Goal: Information Seeking & Learning: Learn about a topic

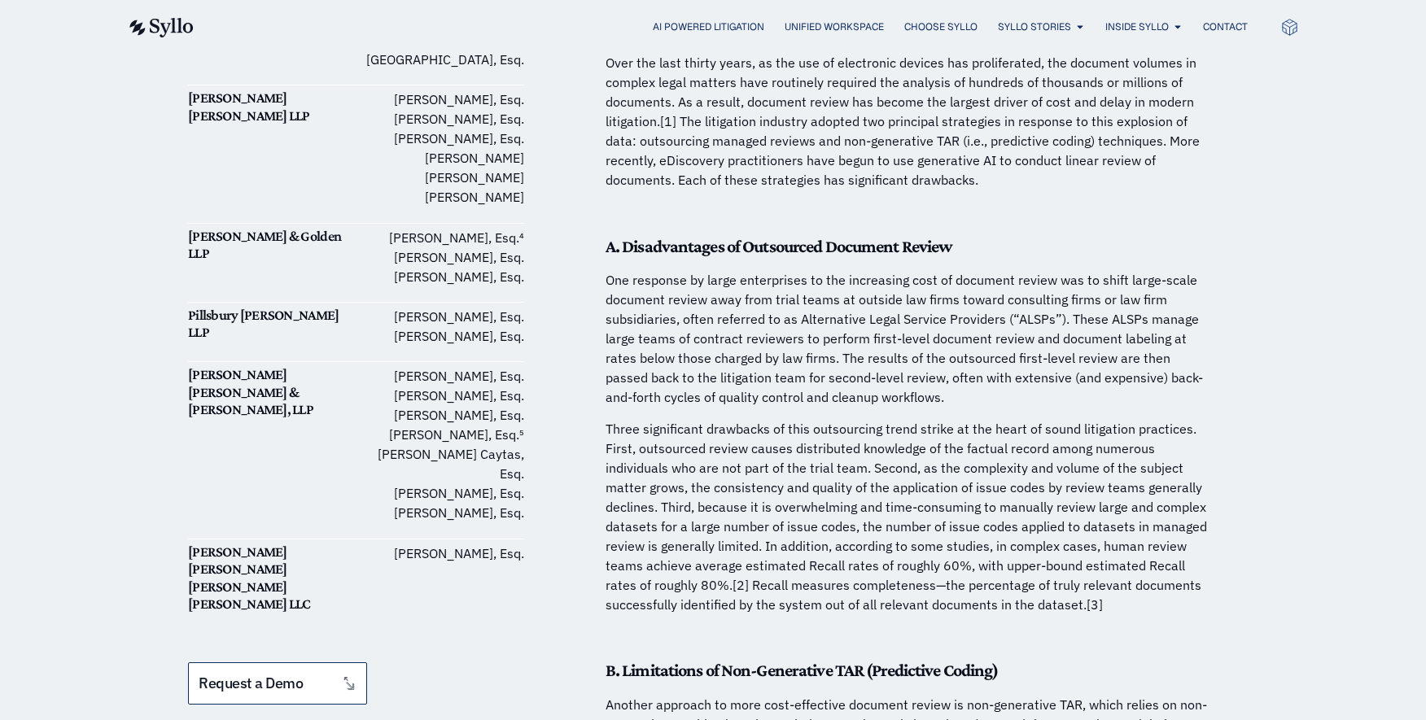
scroll to position [926, 0]
drag, startPoint x: 634, startPoint y: 431, endPoint x: 747, endPoint y: 430, distance: 113.2
click at [747, 430] on p "Three significant drawbacks of this outsourcing trend strike at the heart of so…" at bounding box center [907, 515] width 602 height 195
click at [659, 481] on p "Three significant drawbacks of this outsourcing trend strike at the heart of so…" at bounding box center [907, 515] width 602 height 195
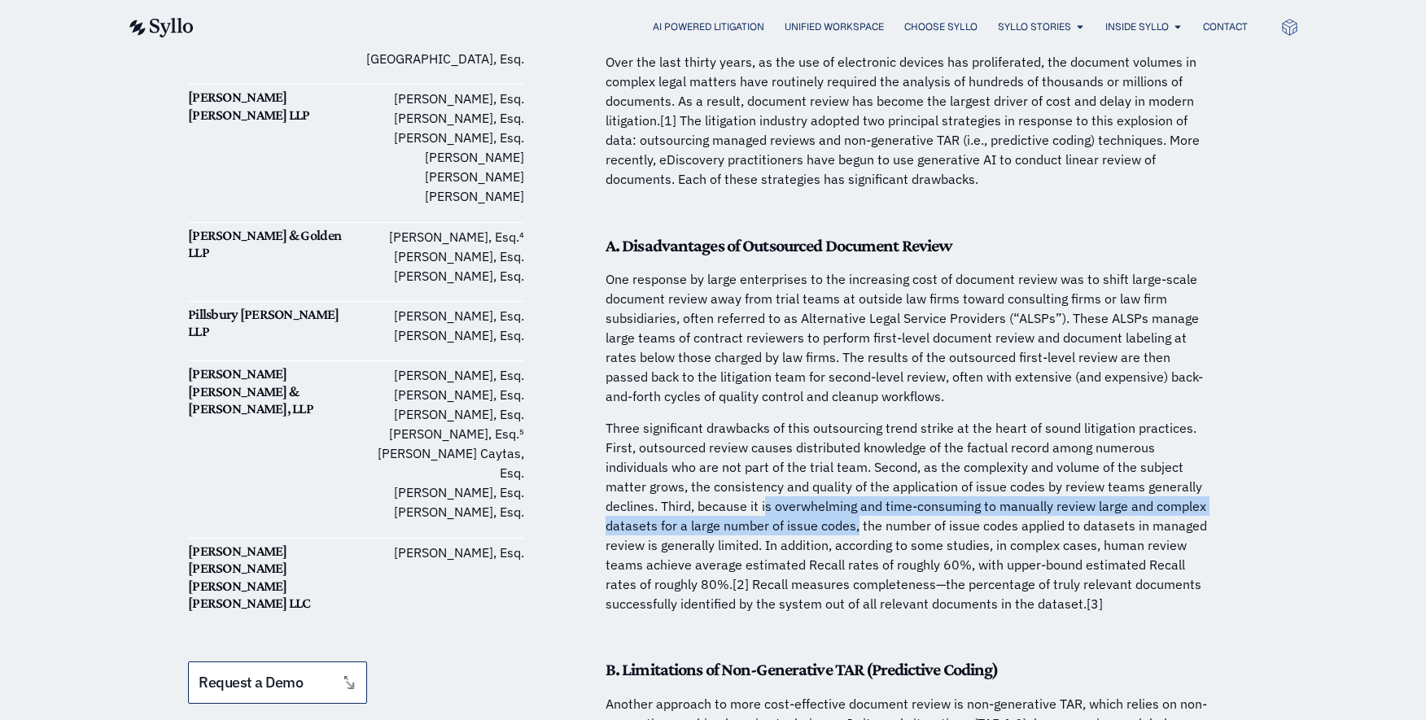
drag, startPoint x: 854, startPoint y: 505, endPoint x: 765, endPoint y: 488, distance: 90.4
click at [765, 488] on p "Three significant drawbacks of this outsourcing trend strike at the heart of so…" at bounding box center [907, 515] width 602 height 195
click at [764, 513] on p "Three significant drawbacks of this outsourcing trend strike at the heart of so…" at bounding box center [907, 515] width 602 height 195
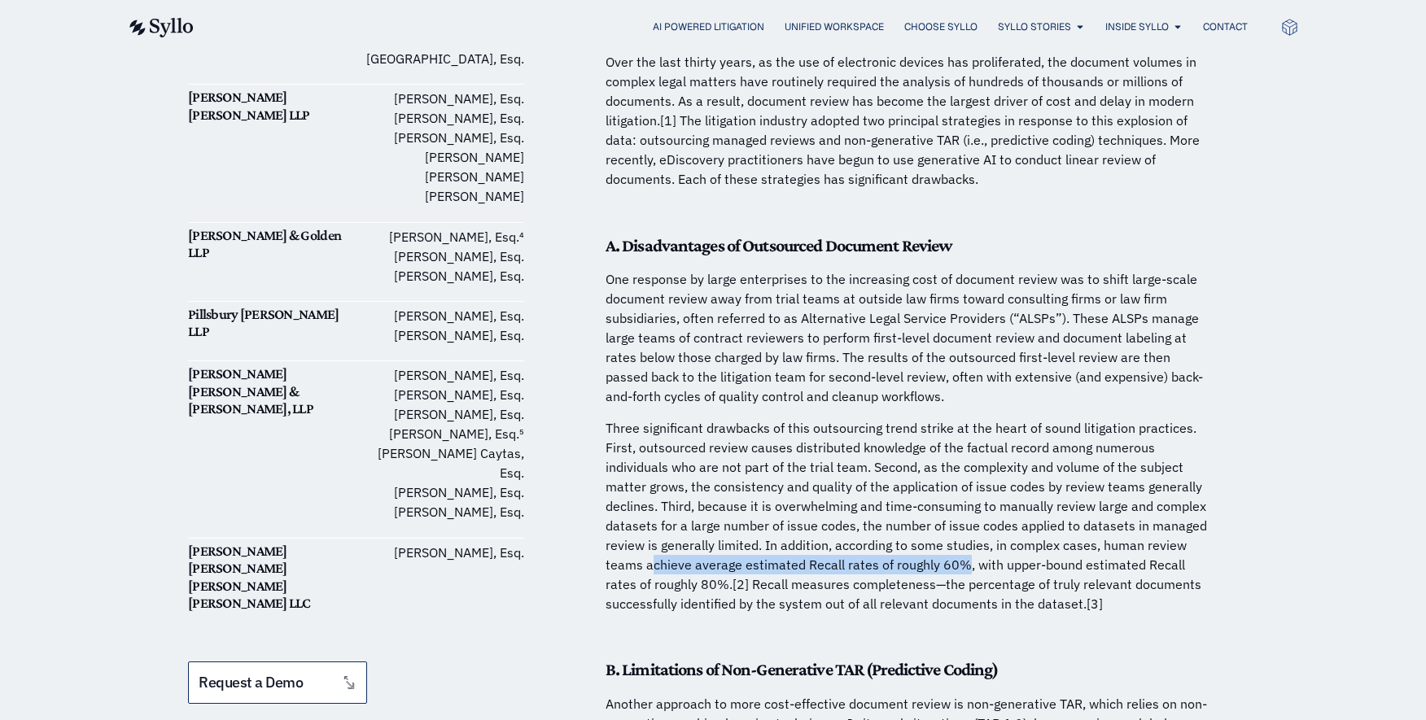
drag, startPoint x: 650, startPoint y: 540, endPoint x: 960, endPoint y: 540, distance: 309.3
click at [960, 540] on p "Three significant drawbacks of this outsourcing trend strike at the heart of so…" at bounding box center [907, 515] width 602 height 195
click at [737, 562] on p "Three significant drawbacks of this outsourcing trend strike at the heart of so…" at bounding box center [907, 515] width 602 height 195
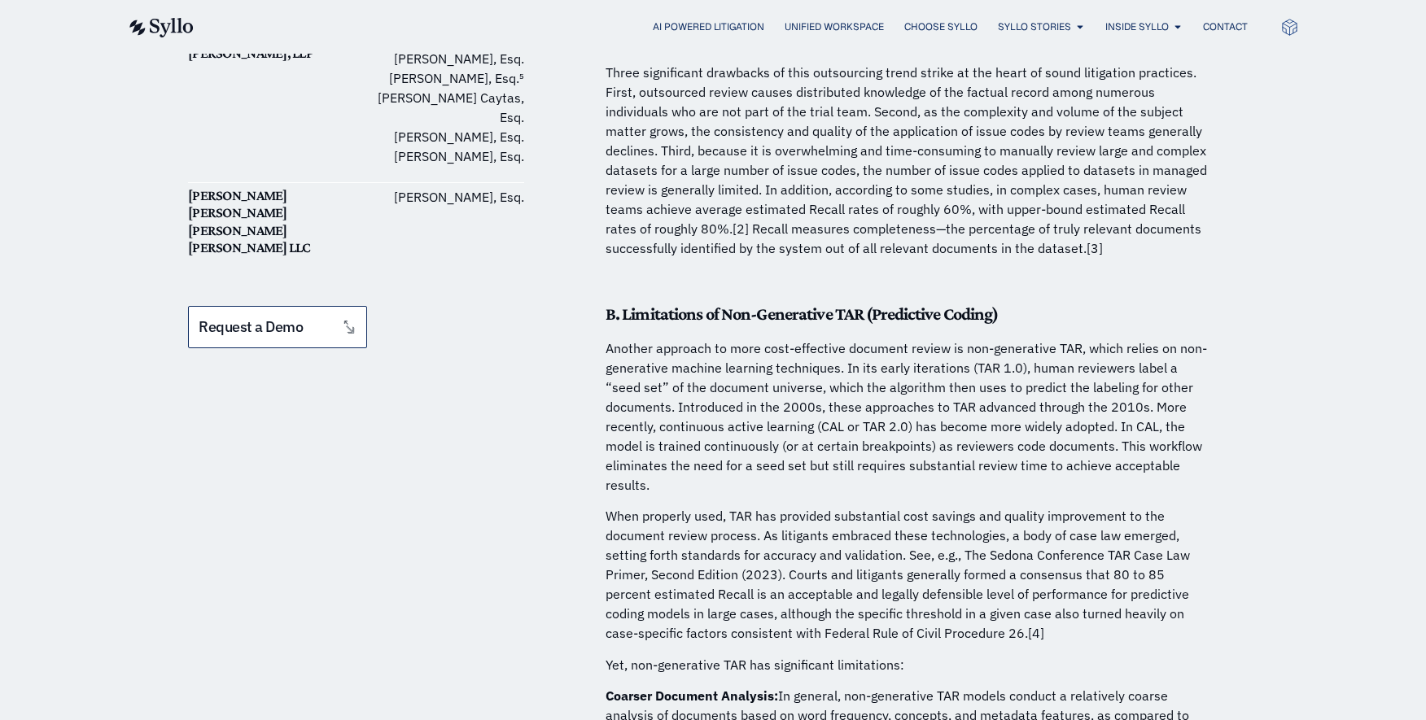
scroll to position [1282, 0]
drag, startPoint x: 605, startPoint y: 361, endPoint x: 671, endPoint y: 366, distance: 66.1
click at [671, 366] on p "Another approach to more cost-effective document review is non-generative TAR, …" at bounding box center [907, 416] width 602 height 156
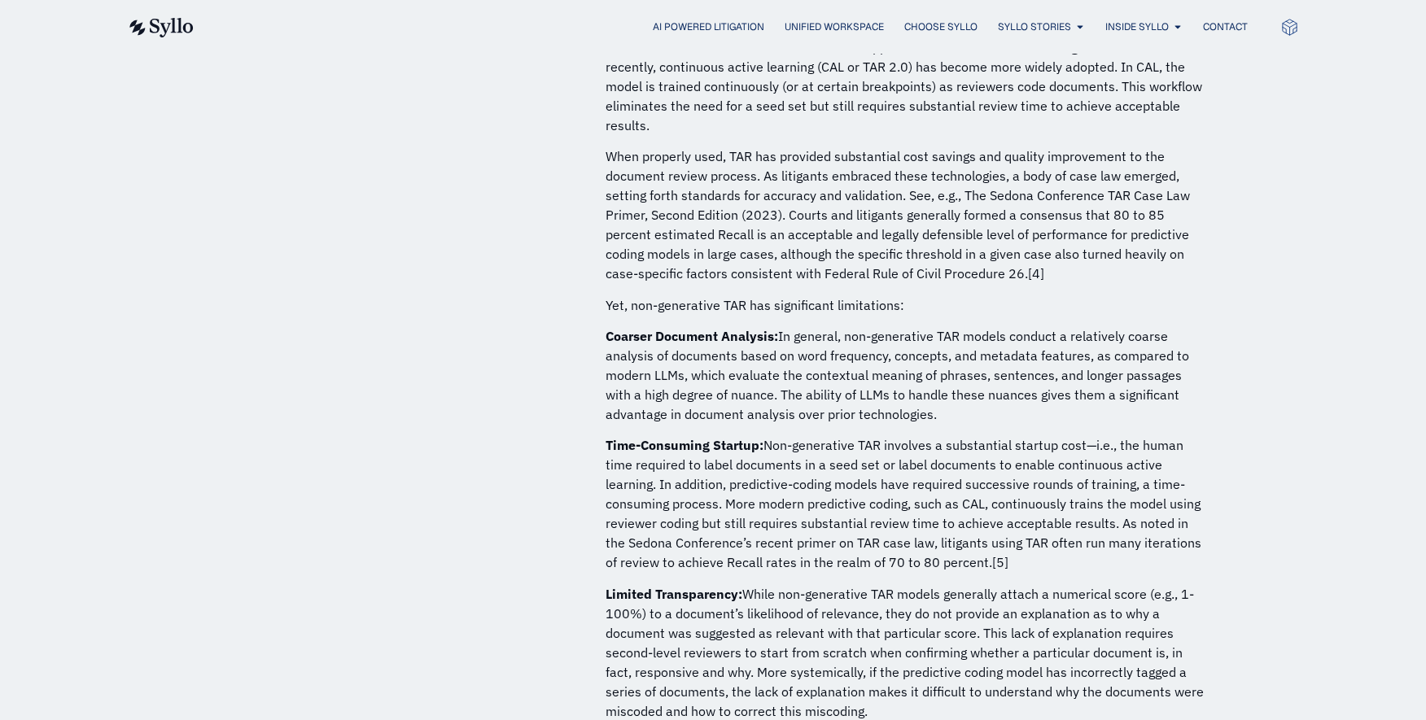
scroll to position [1644, 0]
drag, startPoint x: 1088, startPoint y: 331, endPoint x: 830, endPoint y: 335, distance: 257.3
click at [830, 335] on p "Coarser Document Analysis: In general, non-generative TAR models conduct a rela…" at bounding box center [907, 373] width 602 height 98
drag, startPoint x: 891, startPoint y: 334, endPoint x: 924, endPoint y: 334, distance: 32.6
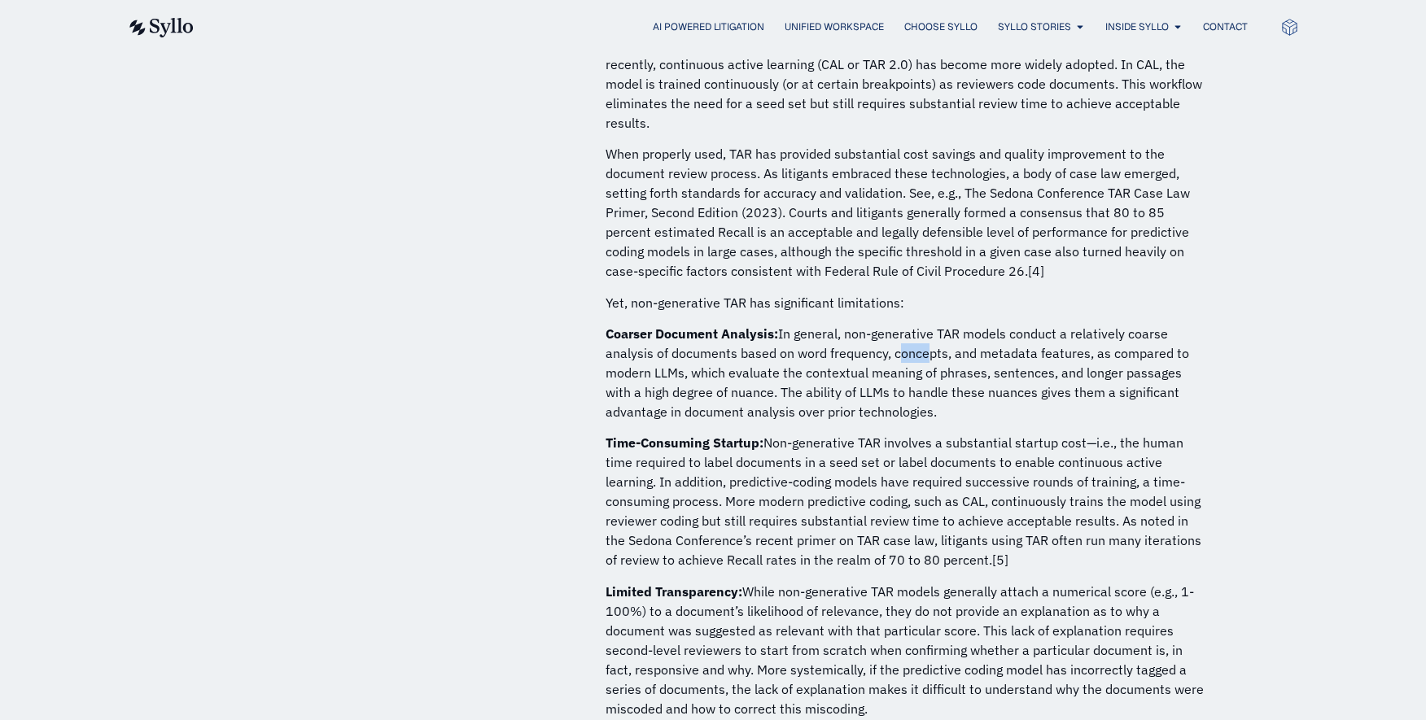
click at [924, 334] on p "Coarser Document Analysis: In general, non-generative TAR models conduct a rela…" at bounding box center [907, 373] width 602 height 98
drag, startPoint x: 968, startPoint y: 396, endPoint x: 778, endPoint y: 313, distance: 207.0
click at [778, 324] on p "Coarser Document Analysis: In general, non-generative TAR models conduct a rela…" at bounding box center [907, 373] width 602 height 98
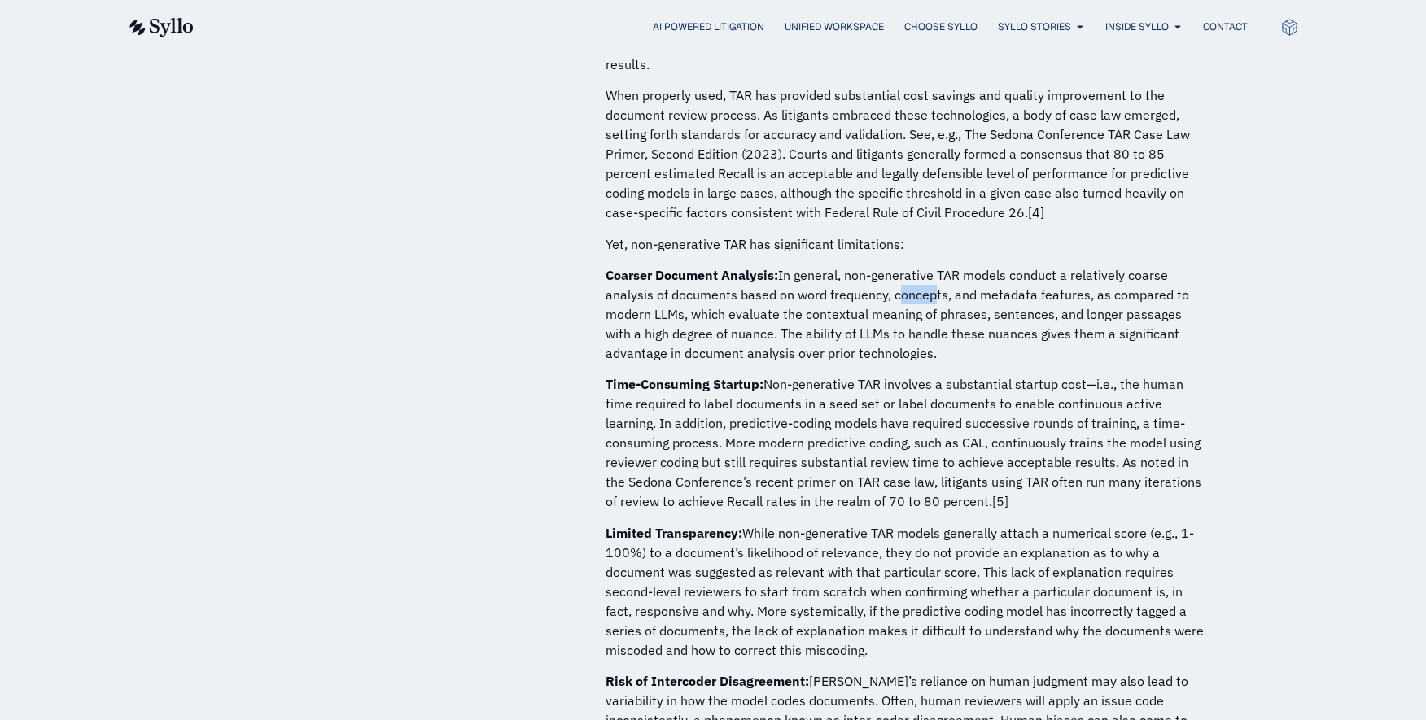
scroll to position [1722, 0]
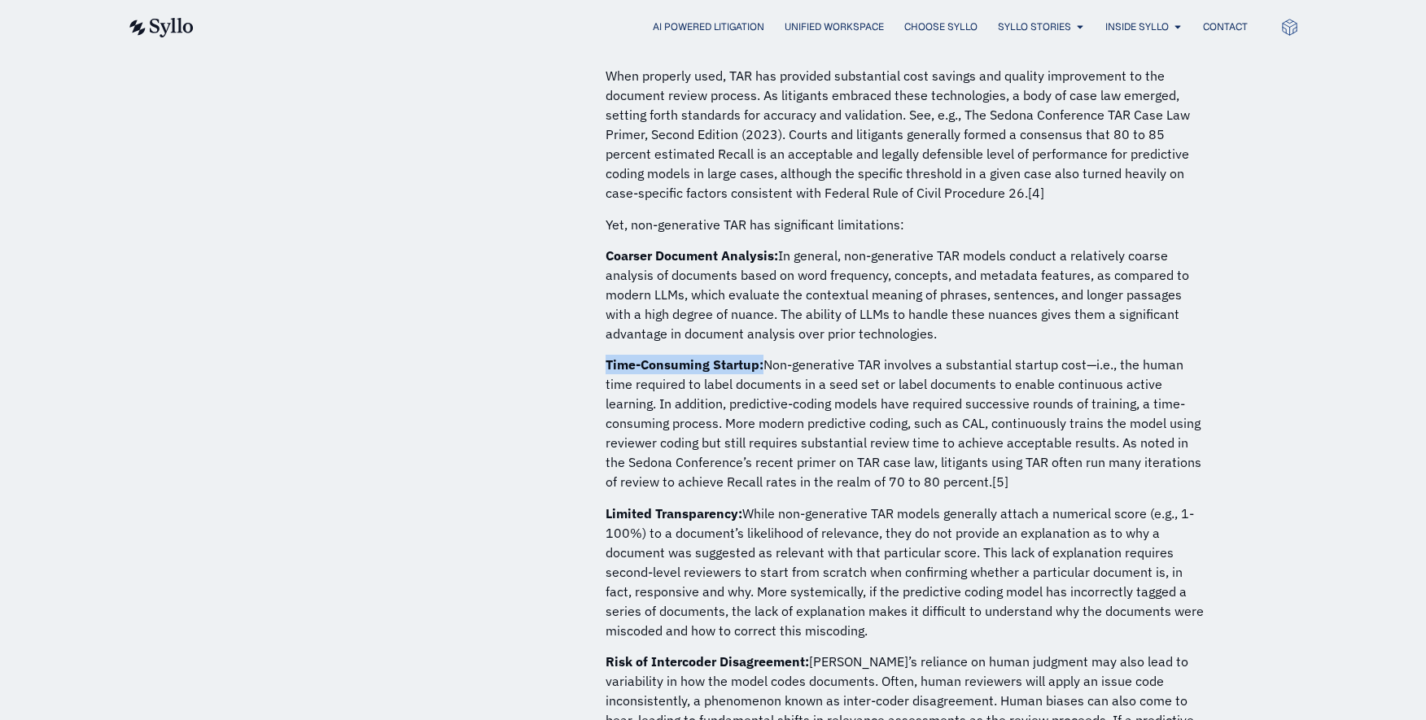
drag, startPoint x: 603, startPoint y: 344, endPoint x: 764, endPoint y: 349, distance: 161.3
click at [965, 427] on p "Time-Consuming Startup: Non-generative TAR involves a substantial startup cost—…" at bounding box center [907, 423] width 602 height 137
drag, startPoint x: 923, startPoint y: 460, endPoint x: 869, endPoint y: 465, distance: 53.9
click at [869, 465] on p "Time-Consuming Startup: Non-generative TAR involves a substantial startup cost—…" at bounding box center [907, 423] width 602 height 137
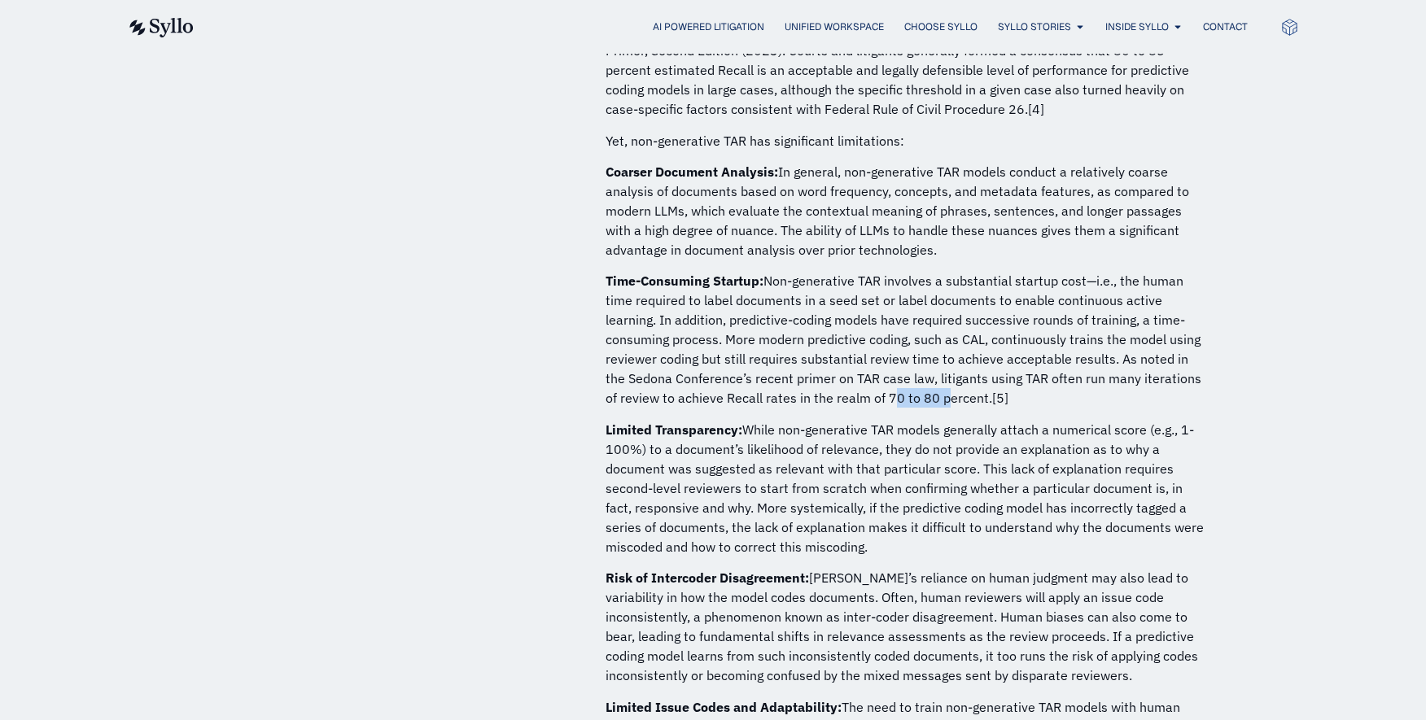
scroll to position [1821, 0]
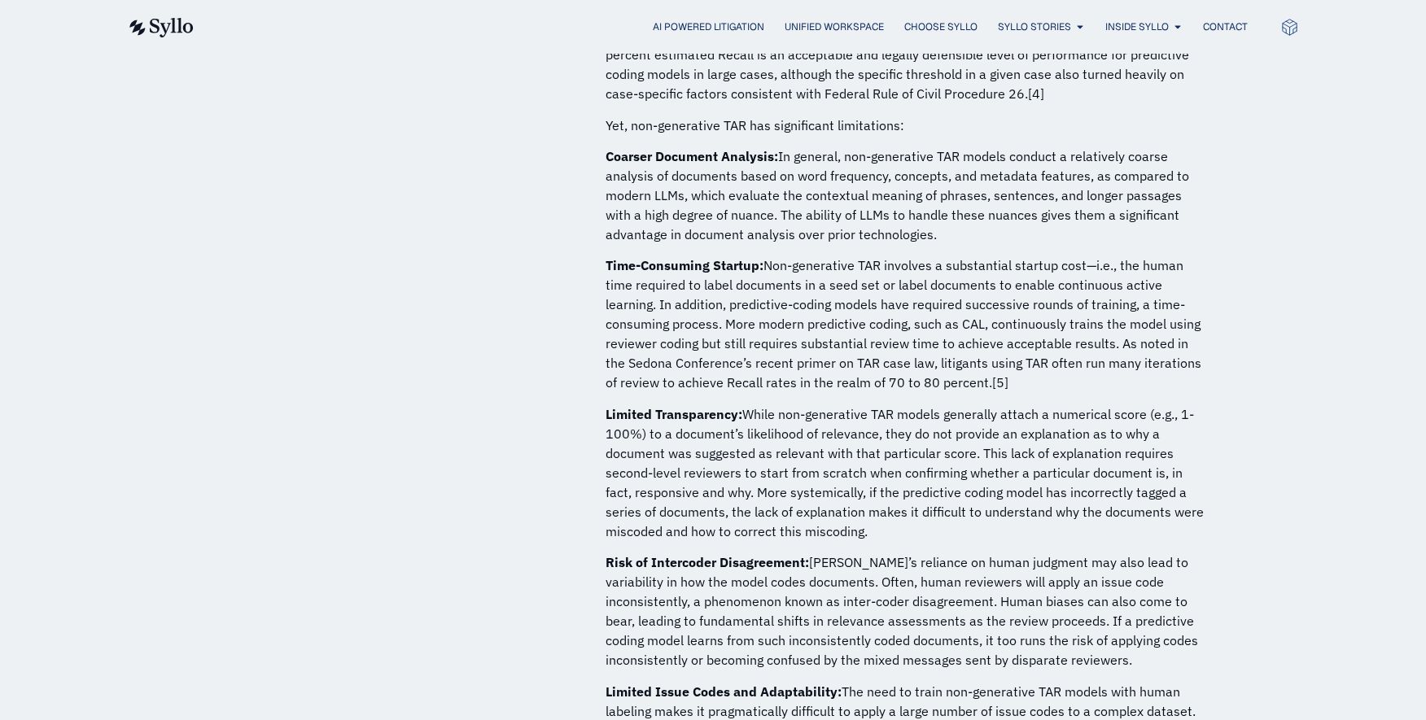
click at [731, 405] on p "Limited Transparency: While non-generative TAR models generally attach a numeri…" at bounding box center [907, 473] width 602 height 137
drag, startPoint x: 742, startPoint y: 392, endPoint x: 606, endPoint y: 397, distance: 136.1
click at [606, 405] on p "Limited Transparency: While non-generative TAR models generally attach a numeri…" at bounding box center [907, 473] width 602 height 137
click at [641, 443] on p "Limited Transparency: While non-generative TAR models generally attach a numeri…" at bounding box center [907, 473] width 602 height 137
drag, startPoint x: 807, startPoint y: 510, endPoint x: 745, endPoint y: 401, distance: 126.1
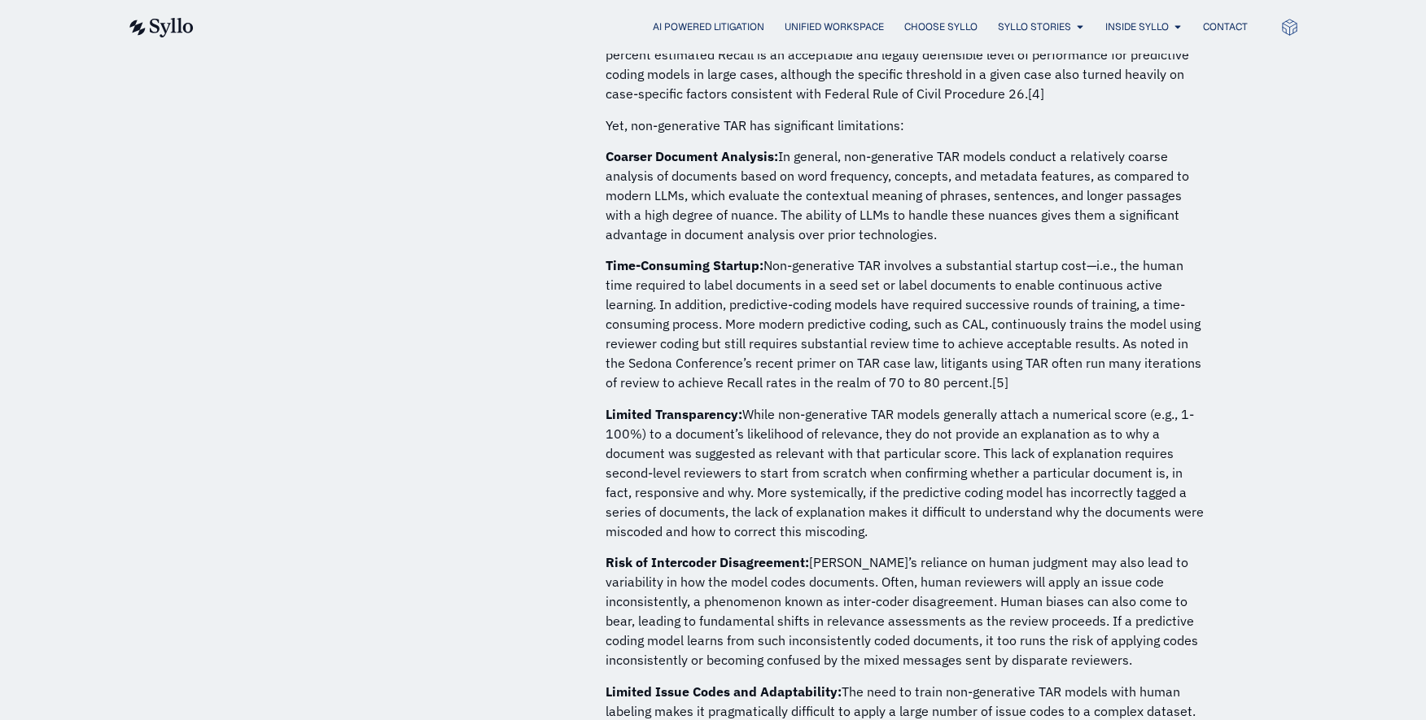
click at [745, 405] on p "Limited Transparency: While non-generative TAR models generally attach a numeri…" at bounding box center [907, 473] width 602 height 137
drag, startPoint x: 816, startPoint y: 514, endPoint x: 743, endPoint y: 391, distance: 142.7
click at [743, 405] on p "Limited Transparency: While non-generative TAR models generally attach a numeri…" at bounding box center [907, 473] width 602 height 137
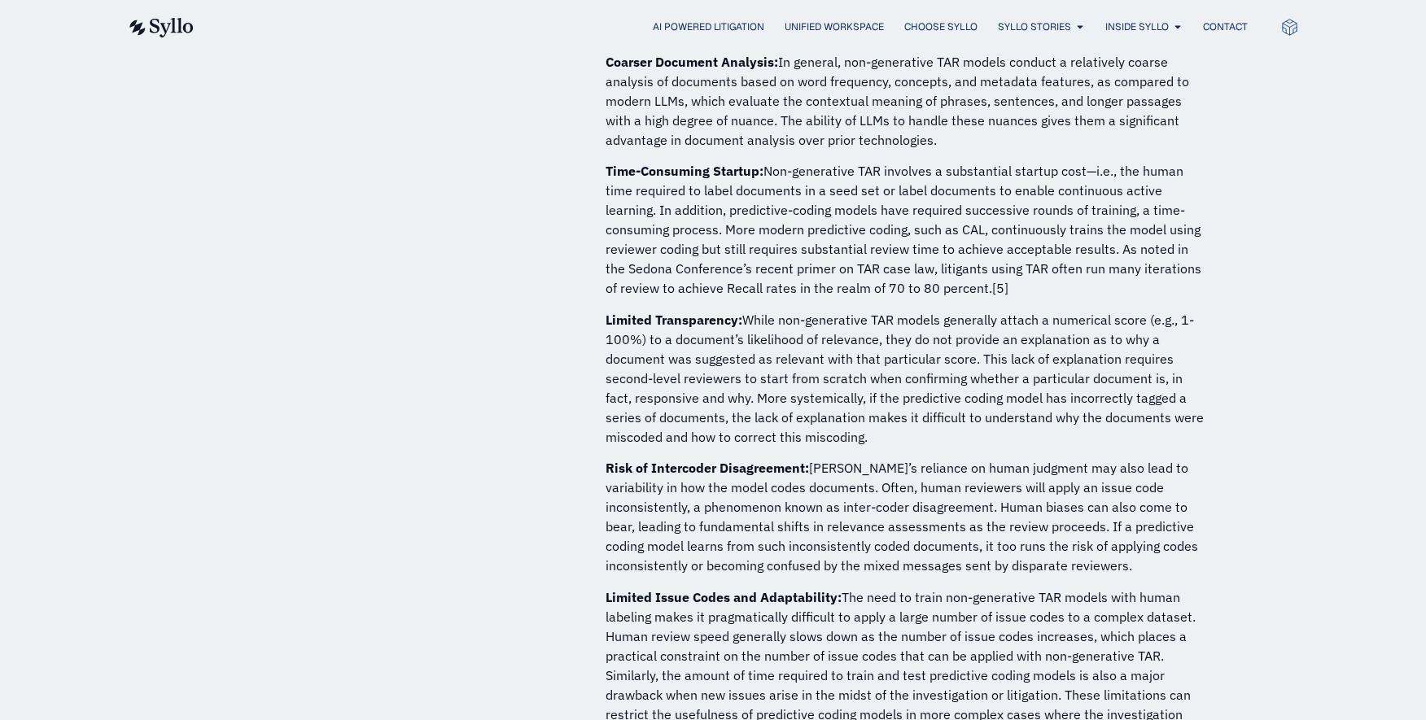
scroll to position [1918, 0]
drag, startPoint x: 605, startPoint y: 445, endPoint x: 805, endPoint y: 444, distance: 200.3
click at [805, 457] on strong "Risk of Intercoder Disagreement:" at bounding box center [708, 465] width 204 height 16
click at [799, 492] on p "Risk of Intercoder Disagreement: TAR’s reliance on human judgment may also lead…" at bounding box center [907, 514] width 602 height 117
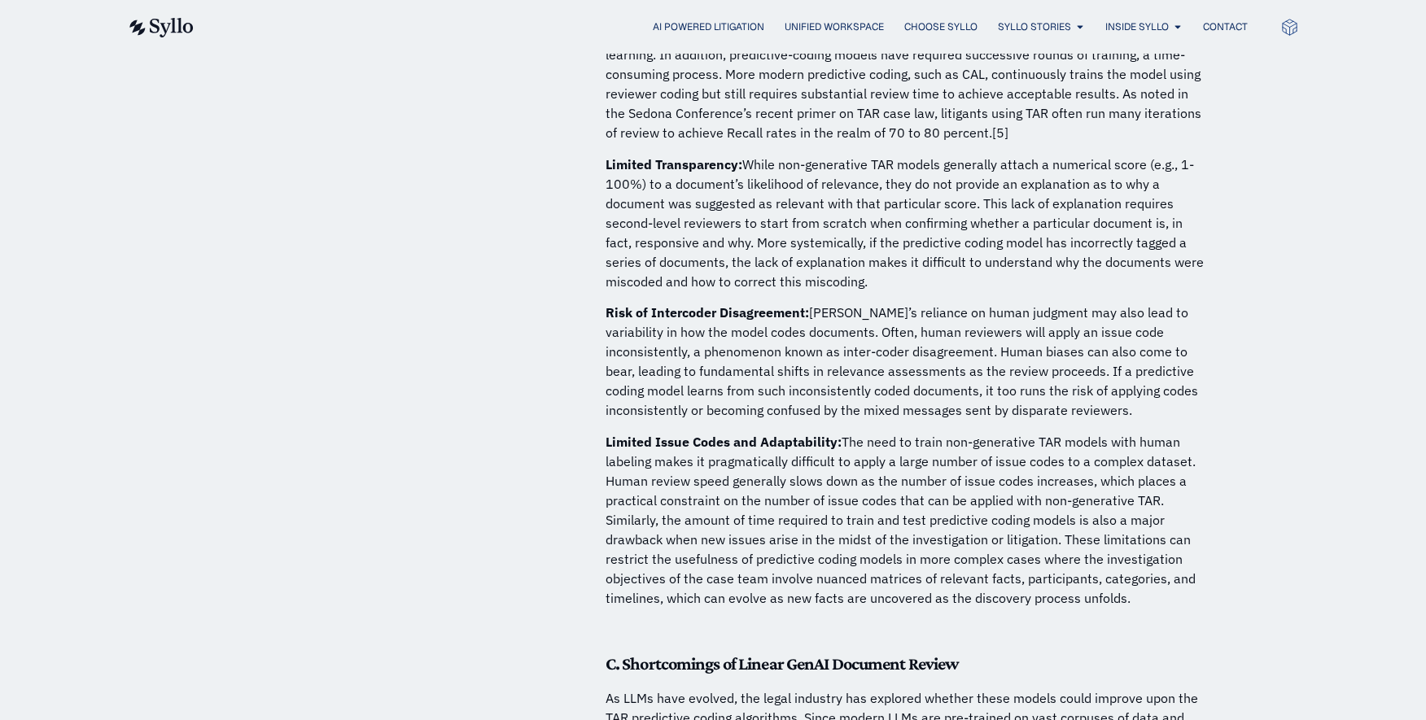
scroll to position [2078, 0]
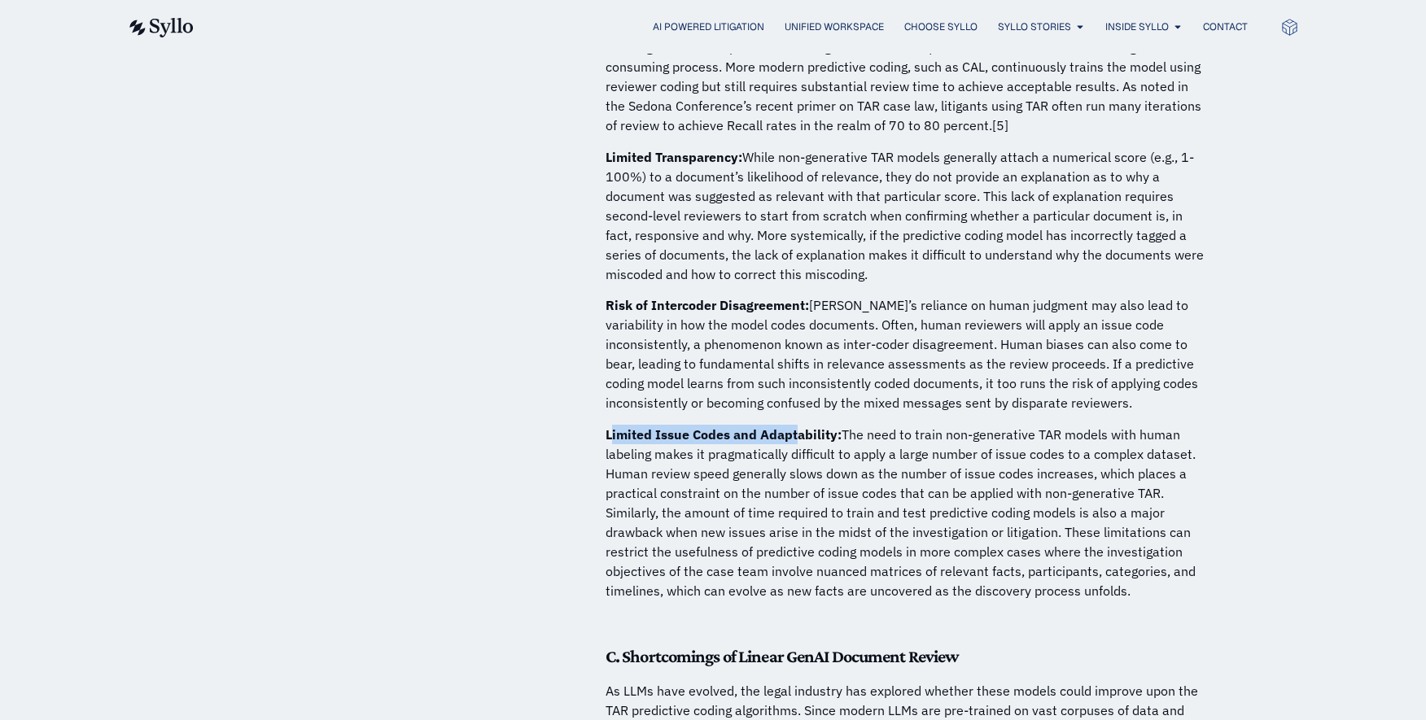
drag, startPoint x: 611, startPoint y: 413, endPoint x: 794, endPoint y: 405, distance: 183.3
click at [794, 425] on p "Limited Issue Codes and Adaptability: The need to train non-generative TAR mode…" at bounding box center [907, 513] width 602 height 176
click at [801, 444] on p "Limited Issue Codes and Adaptability: The need to train non-generative TAR mode…" at bounding box center [907, 513] width 602 height 176
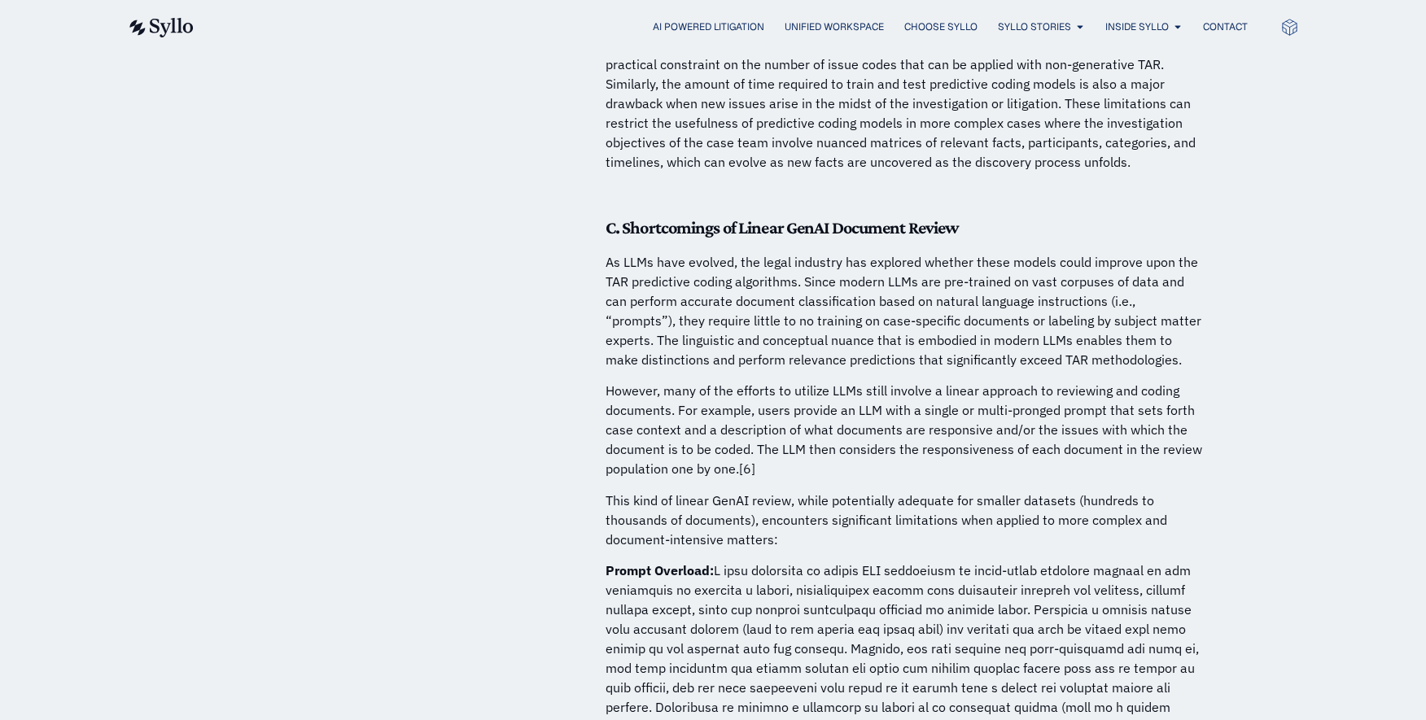
scroll to position [2510, 0]
click at [624, 214] on strong "C. Shortcomings of Linear GenAI Document Review" at bounding box center [782, 224] width 353 height 20
click at [626, 214] on strong "C. Shortcomings of Linear GenAI Document Review" at bounding box center [782, 224] width 353 height 20
drag, startPoint x: 624, startPoint y: 201, endPoint x: 965, endPoint y: 207, distance: 341.9
click at [965, 214] on h5 "C. Shortcomings of Linear GenAI Document Review" at bounding box center [907, 224] width 602 height 21
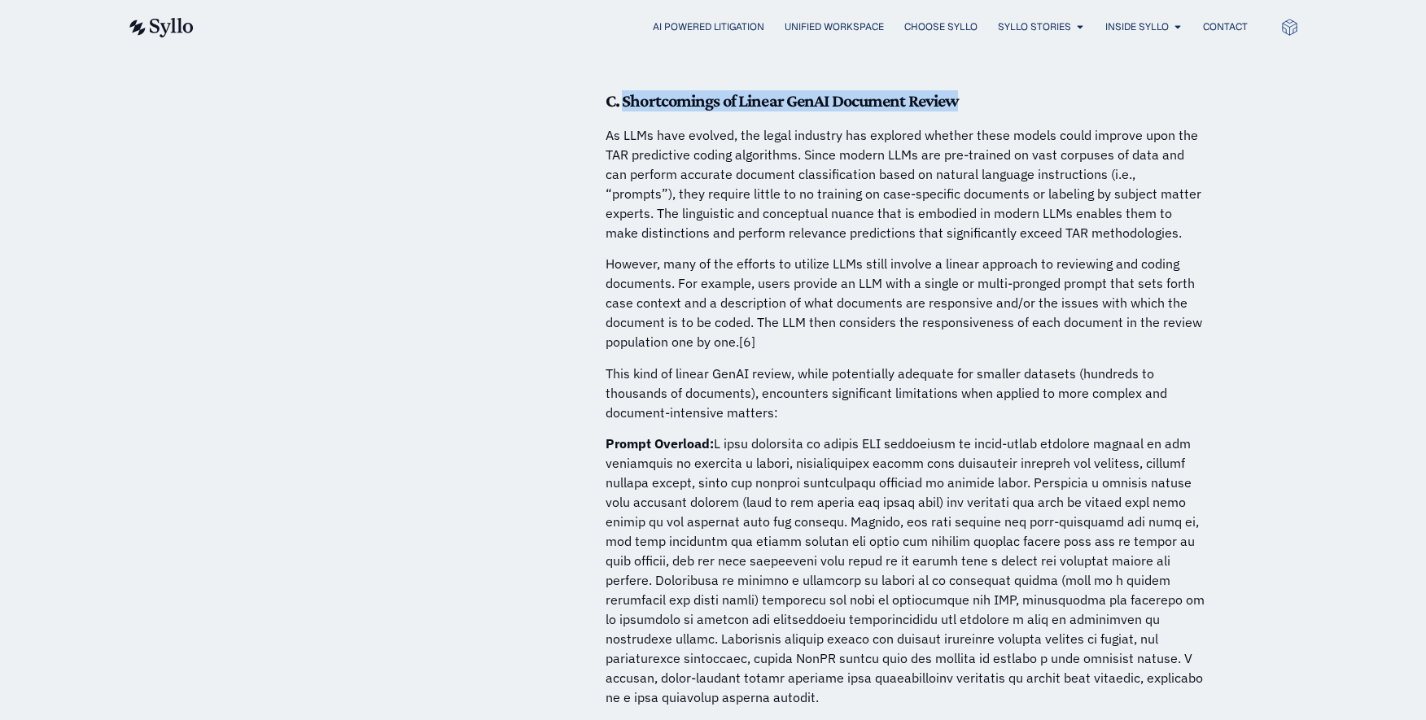
scroll to position [2639, 0]
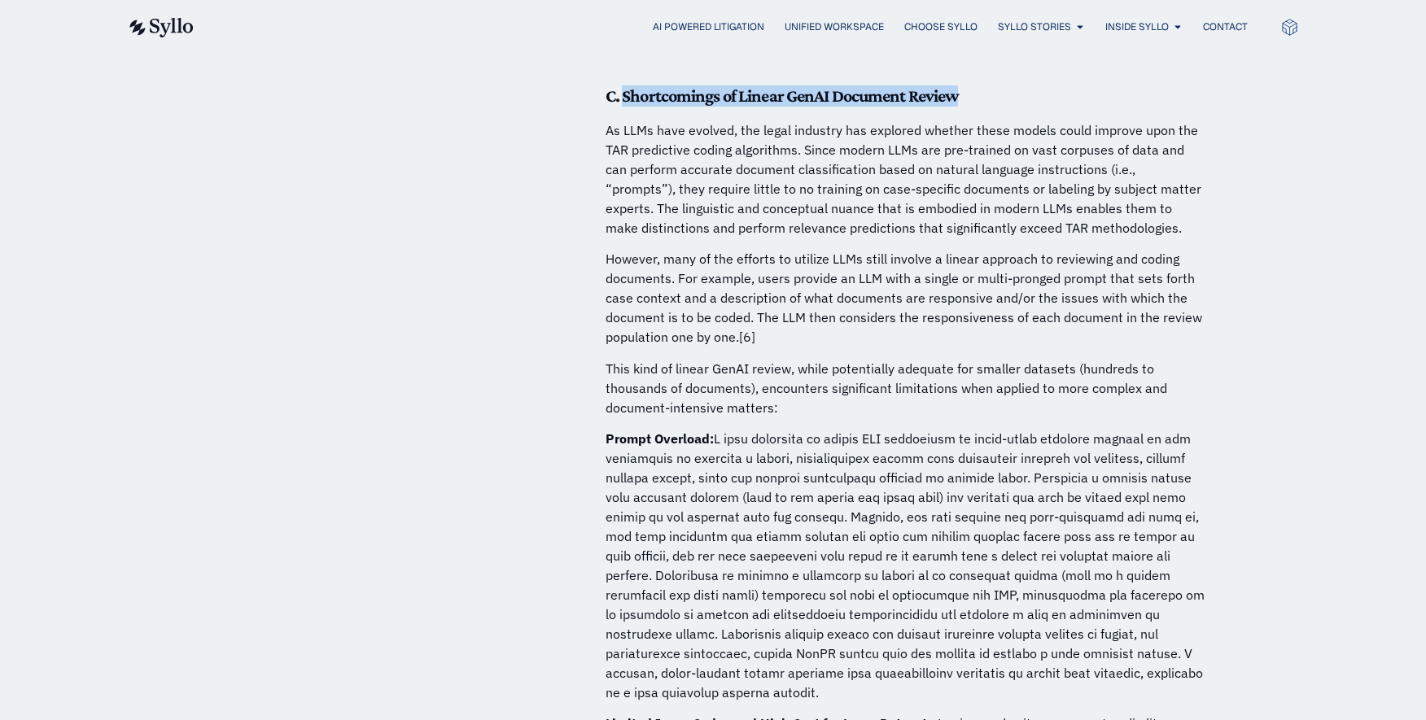
drag, startPoint x: 766, startPoint y: 668, endPoint x: 719, endPoint y: 421, distance: 251.9
click at [719, 429] on p "Prompt Overload:" at bounding box center [907, 566] width 602 height 274
click at [872, 486] on p "Prompt Overload:" at bounding box center [907, 566] width 602 height 274
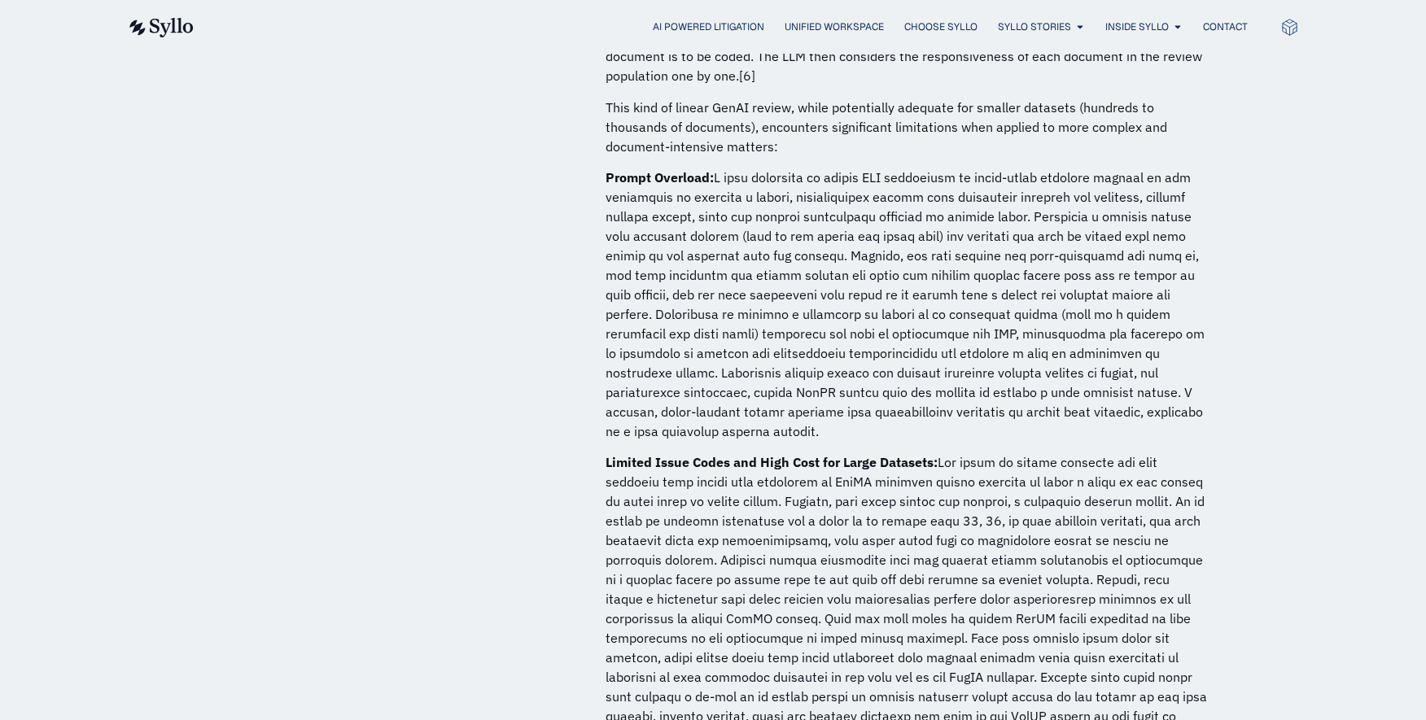
scroll to position [2939, 0]
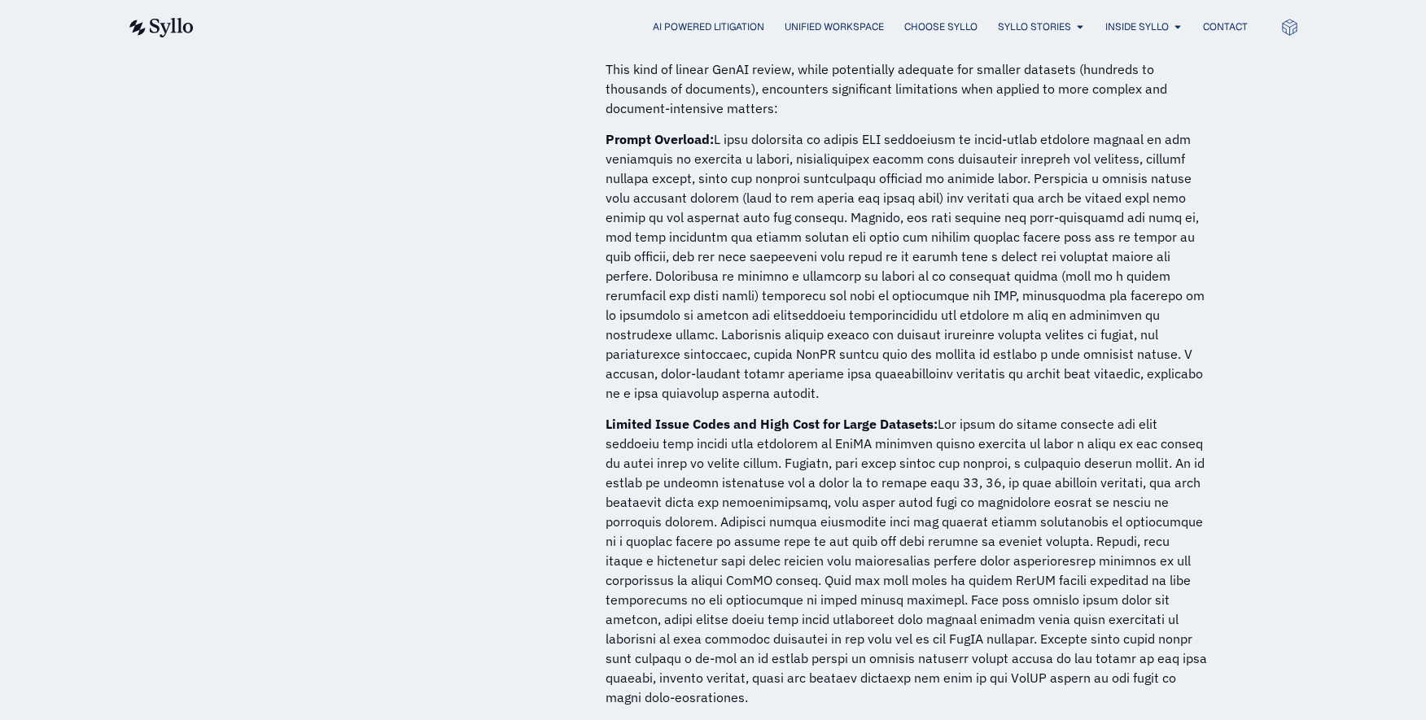
drag, startPoint x: 741, startPoint y: 681, endPoint x: 937, endPoint y: 402, distance: 340.6
click at [937, 414] on p "Limited Issue Codes and High Cost for Large Datasets:" at bounding box center [907, 560] width 602 height 293
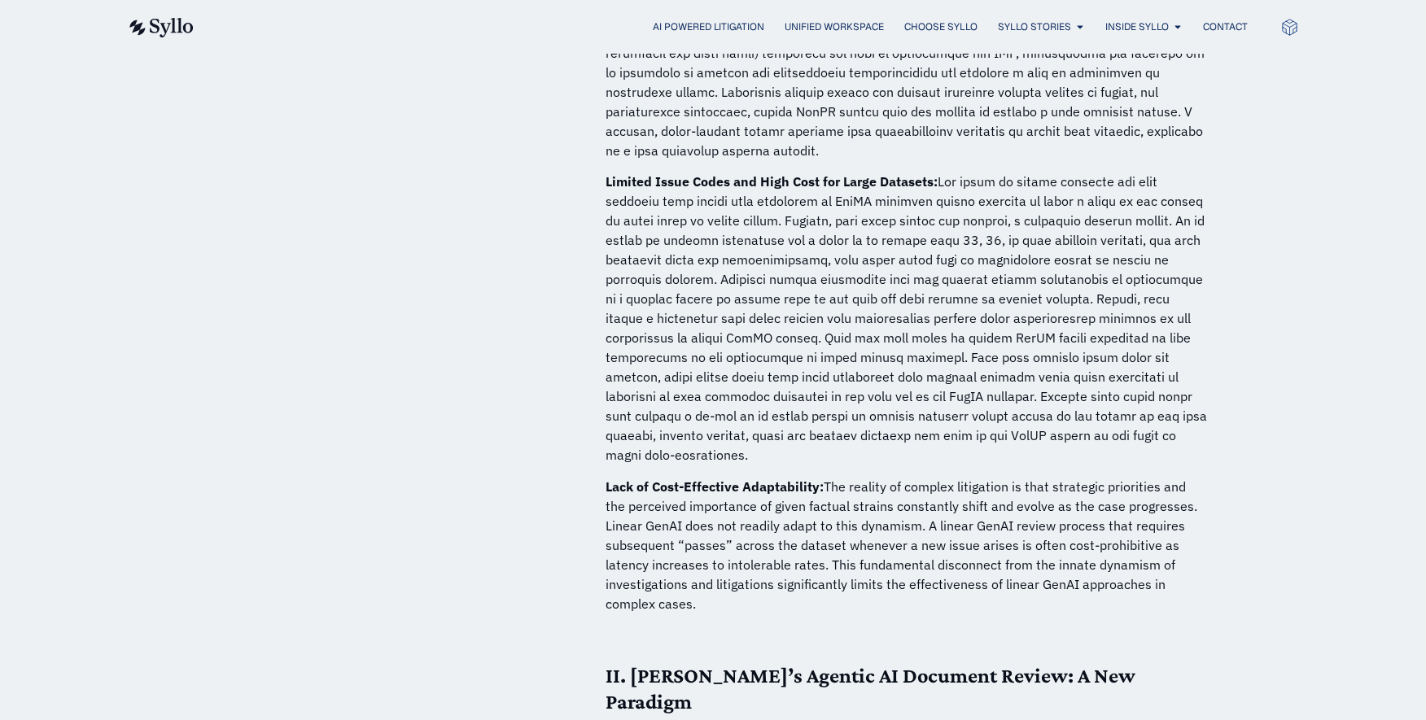
scroll to position [3185, 0]
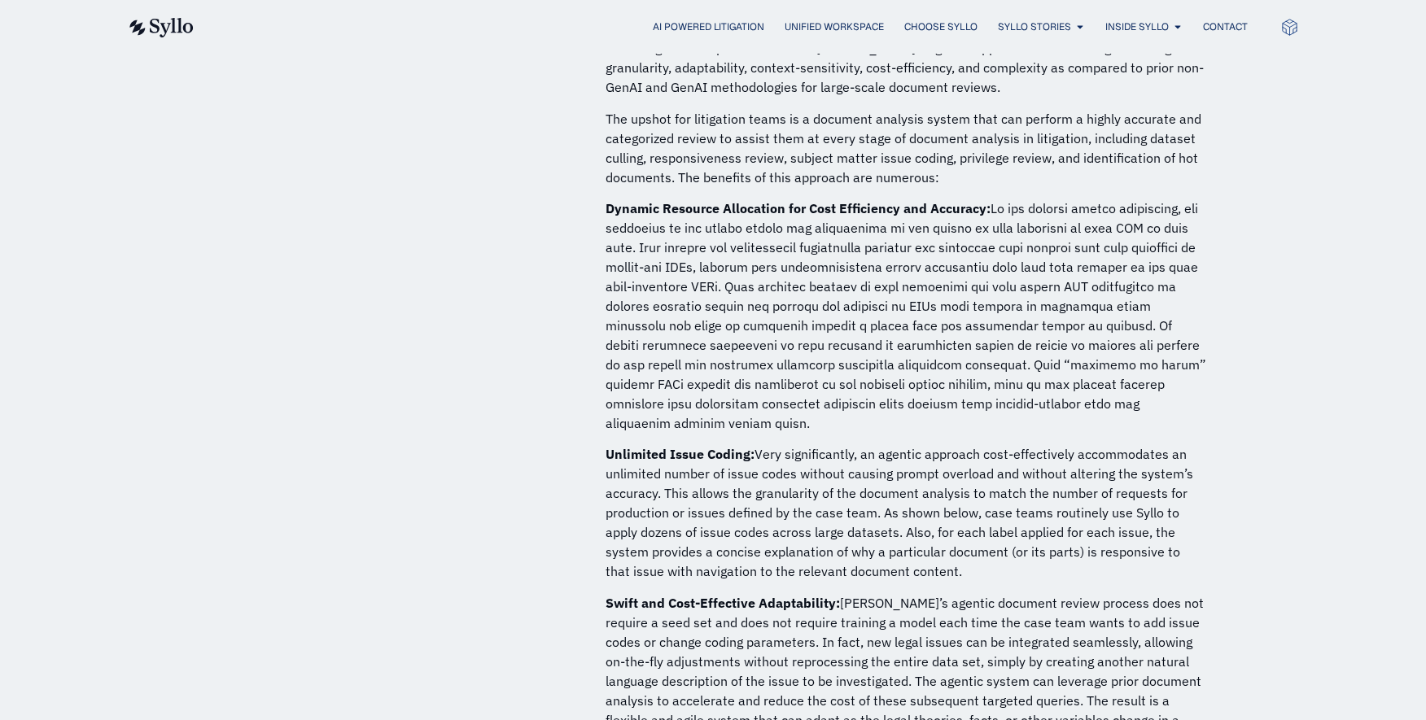
scroll to position [4069, 0]
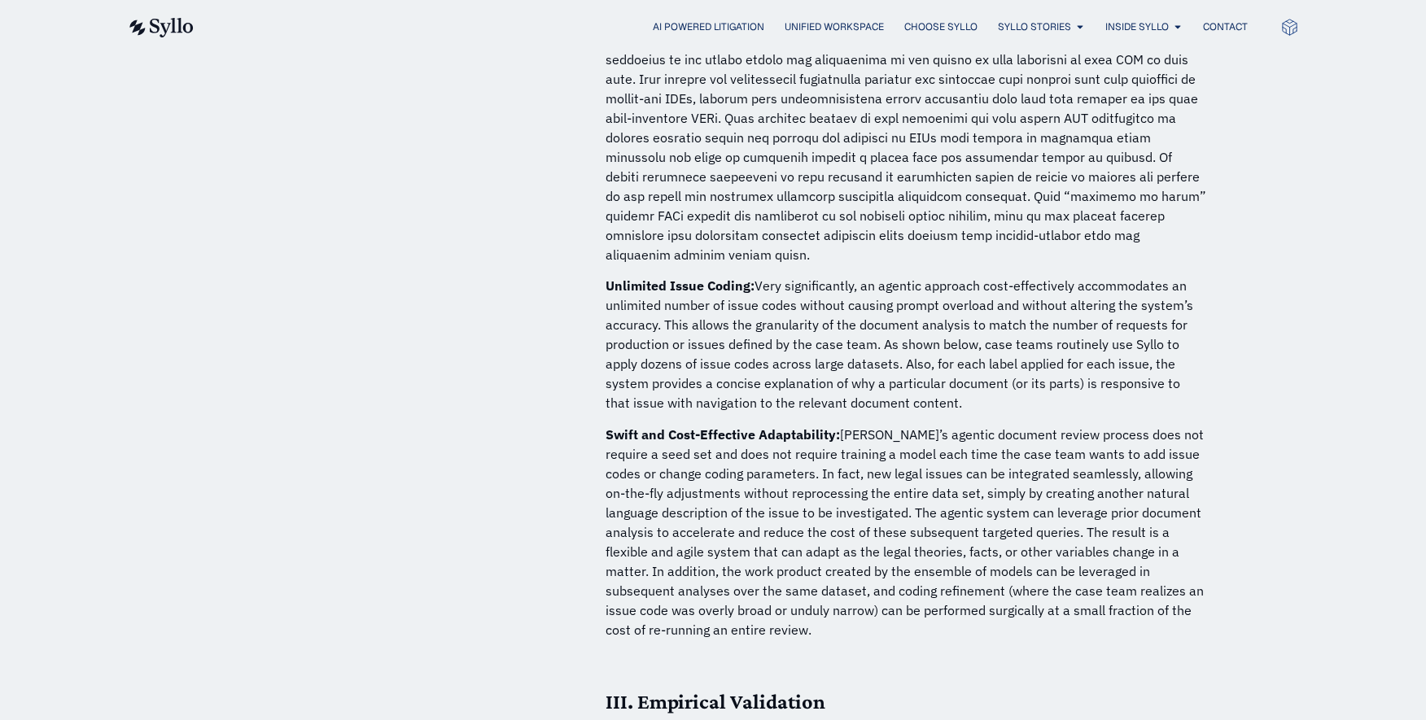
scroll to position [4211, 0]
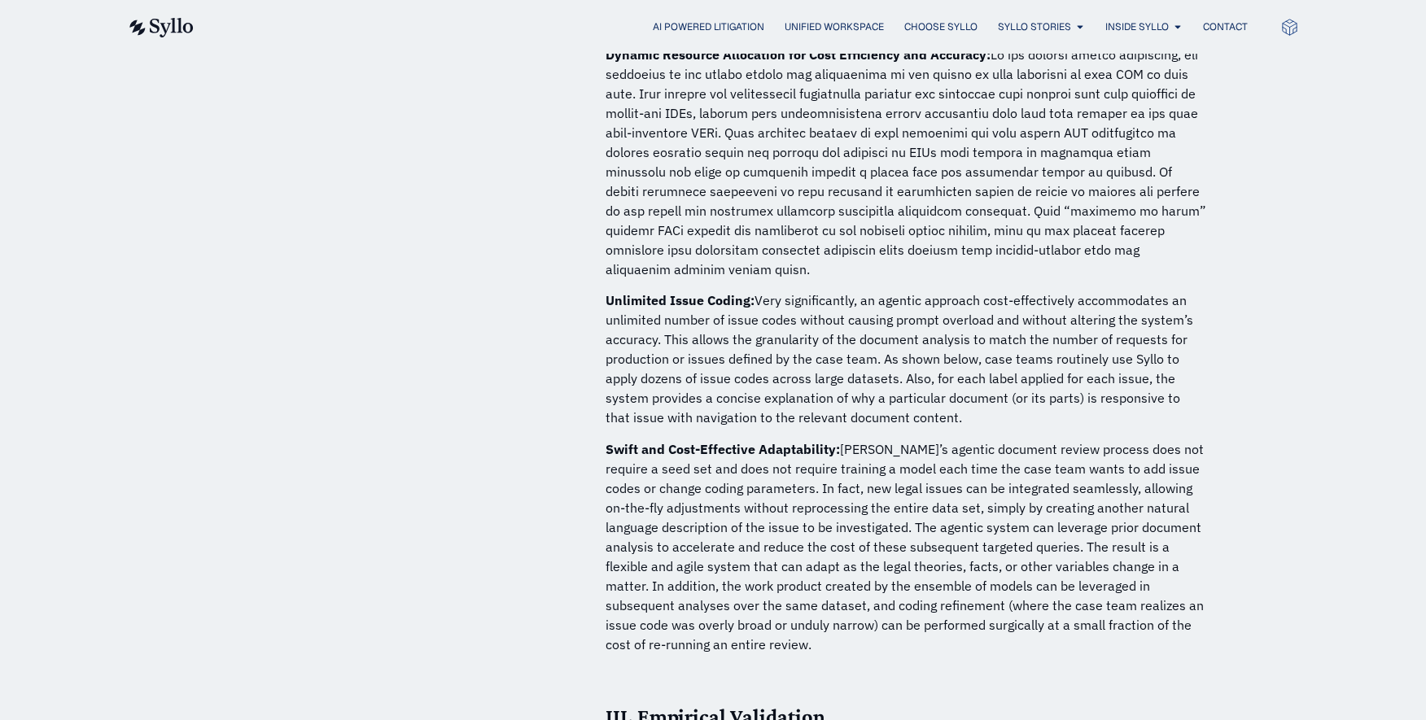
scroll to position [4211, 0]
